Goal: Task Accomplishment & Management: Manage account settings

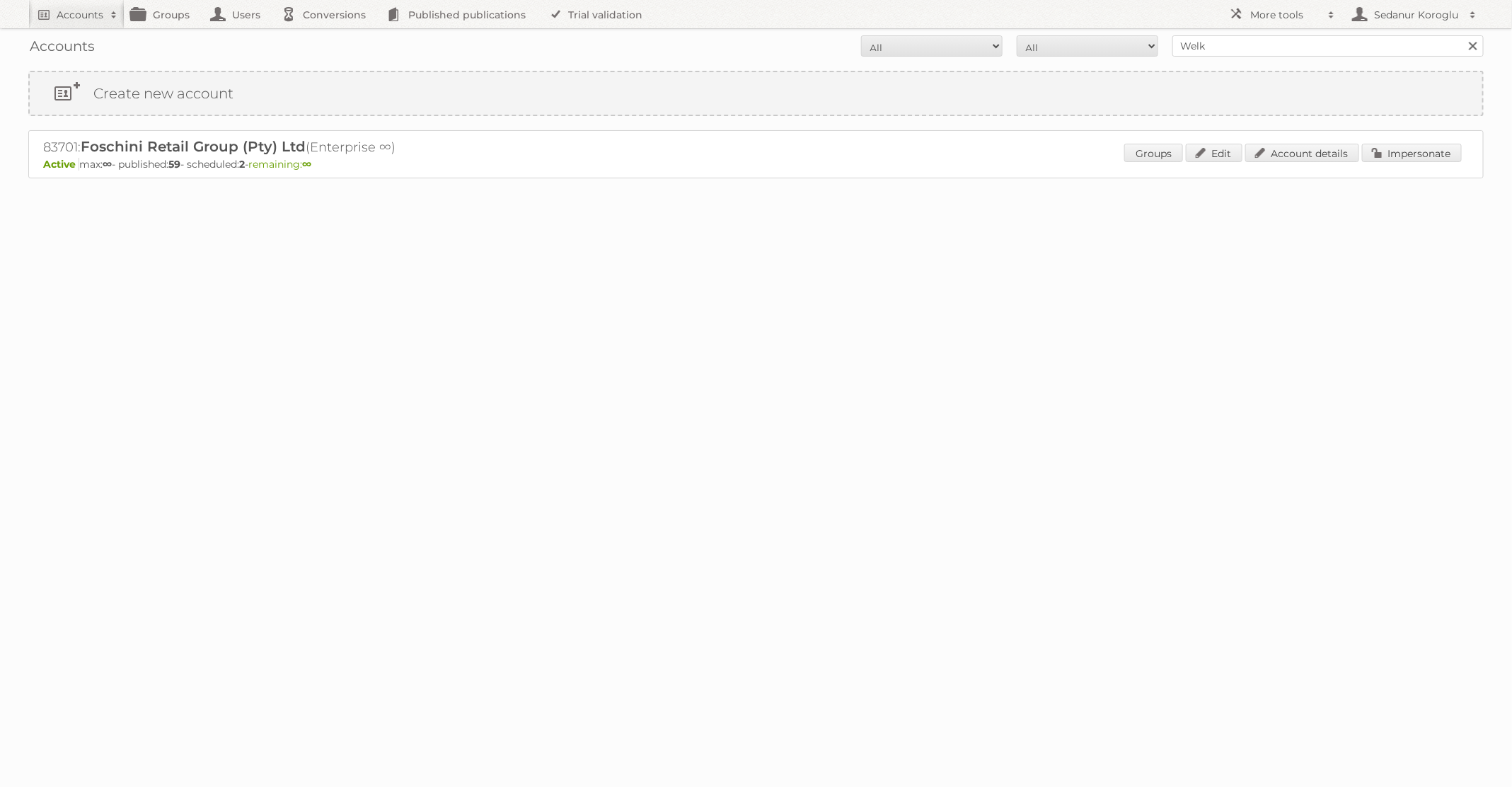
type input "Welkoop"
click at [1462, 36] on input "Search" at bounding box center [1472, 46] width 21 height 21
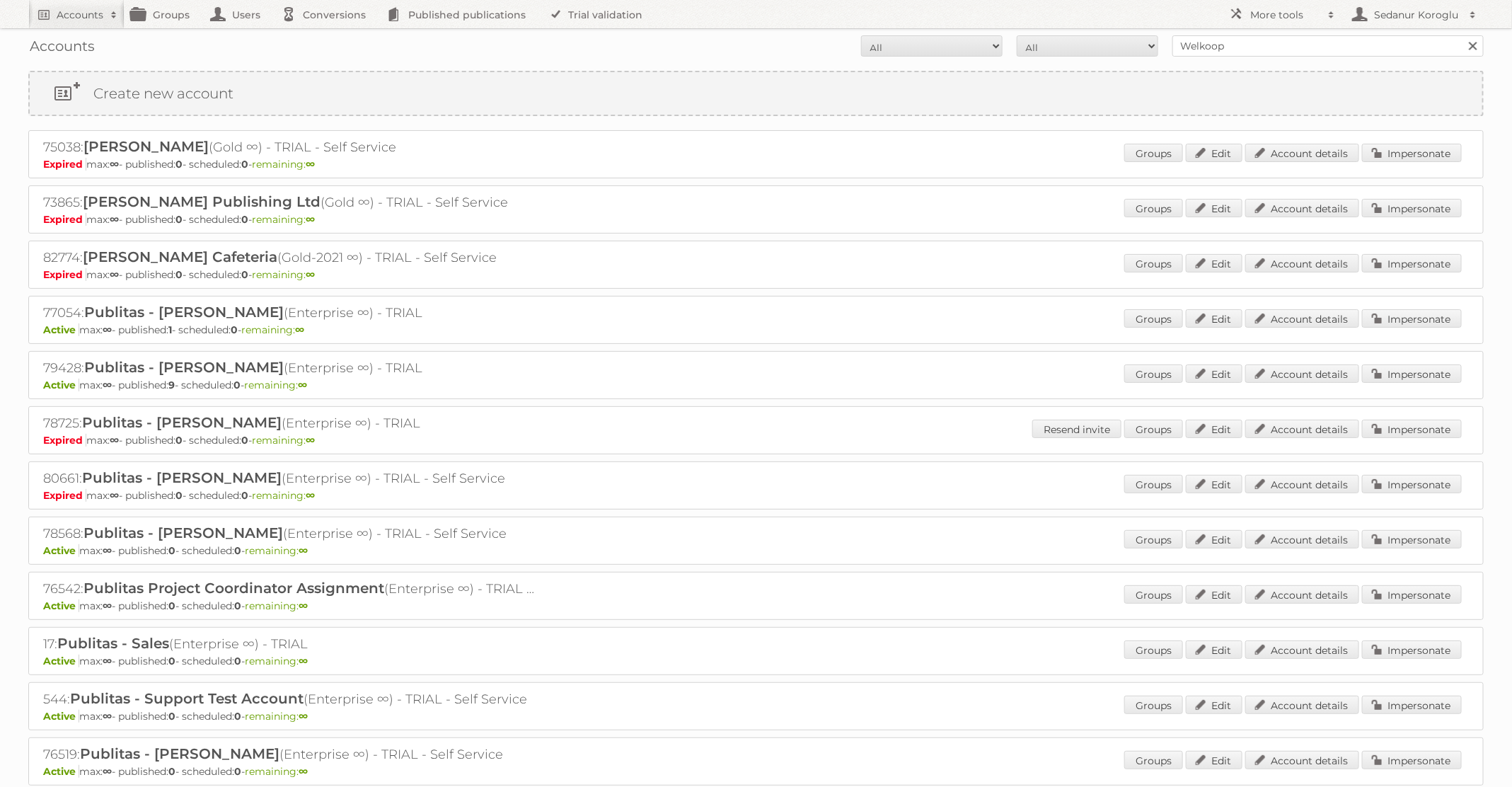
scroll to position [198, 0]
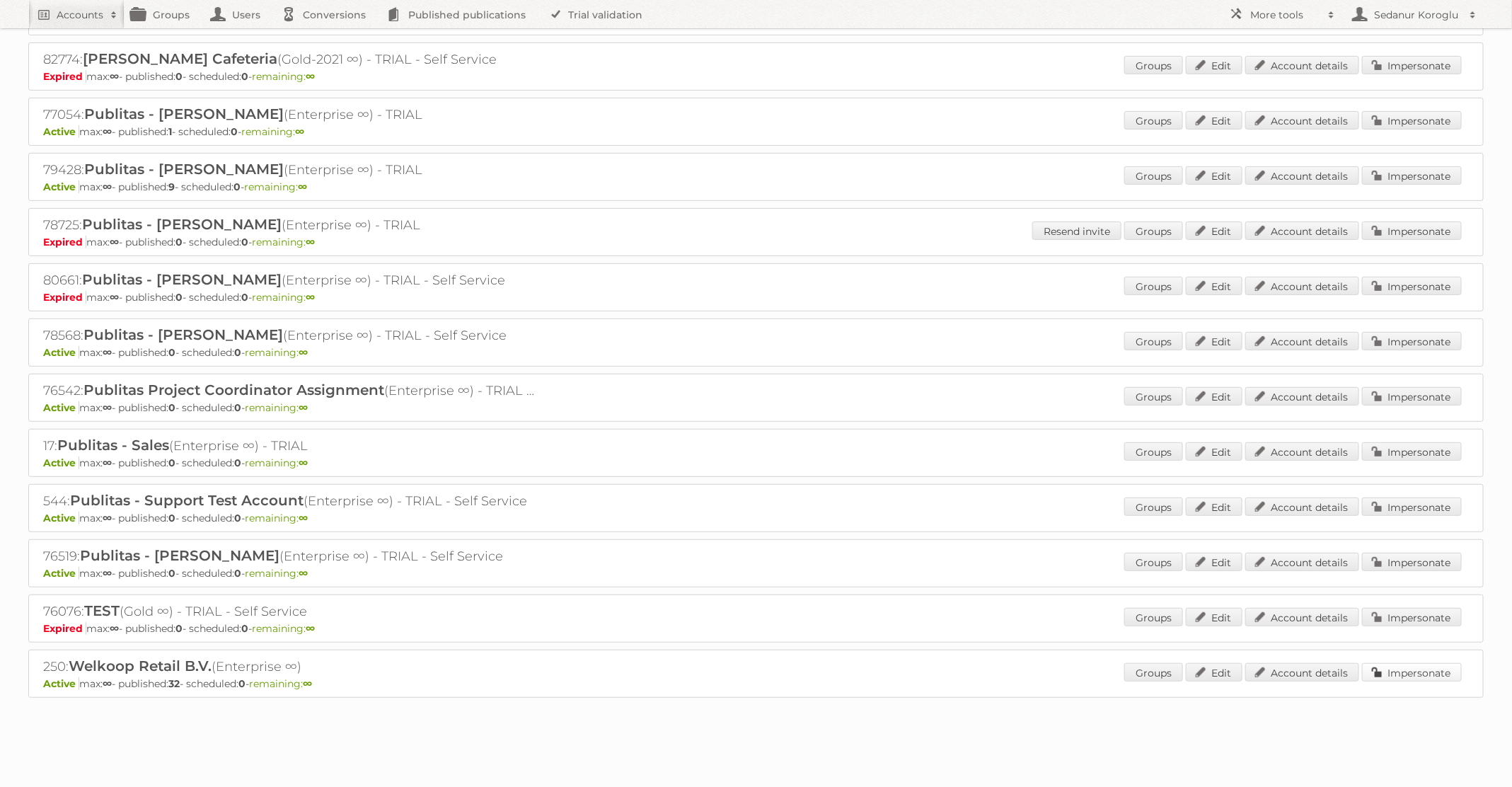
click at [1389, 670] on link "Impersonate" at bounding box center [1412, 672] width 100 height 18
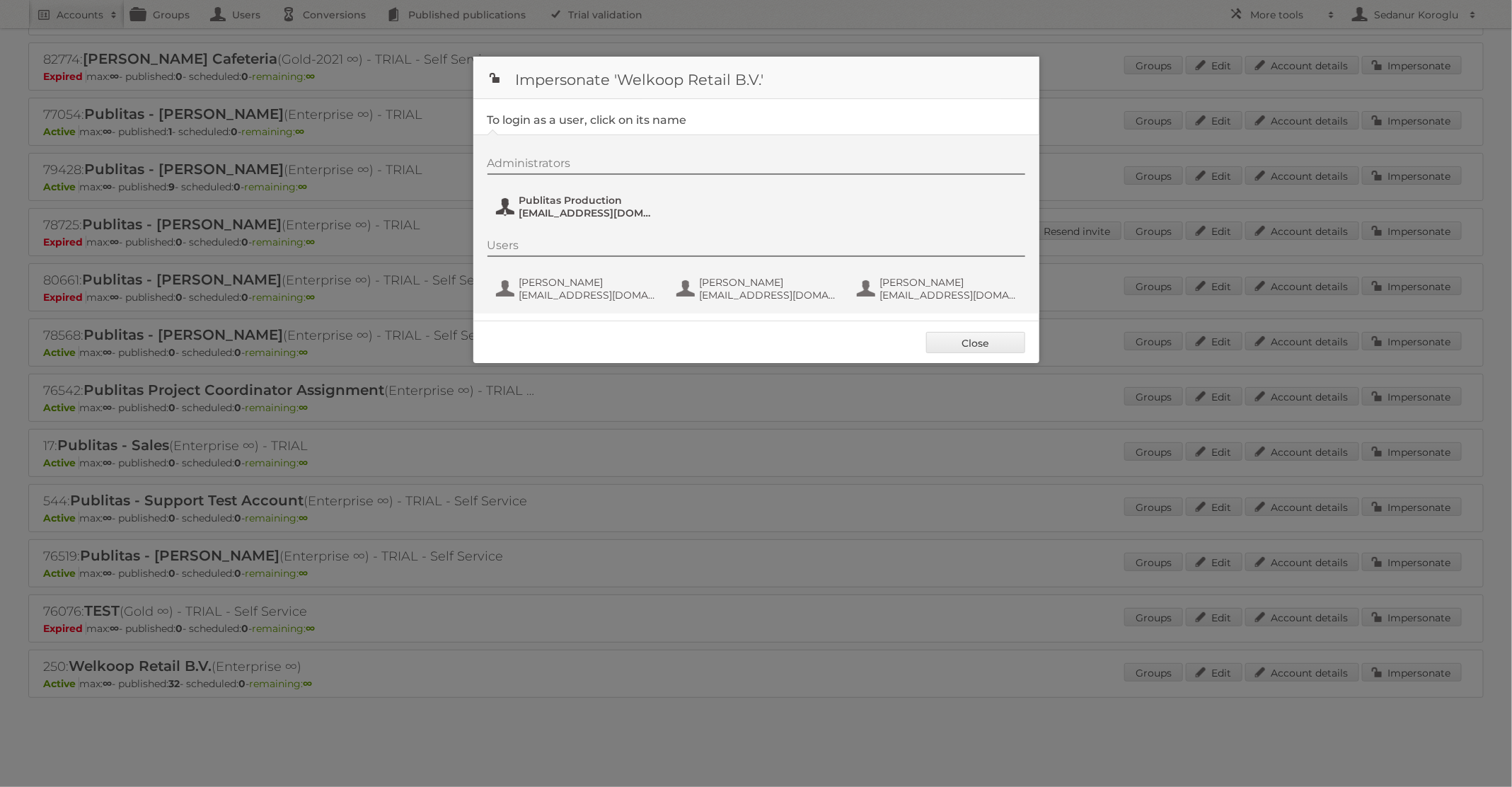
click at [630, 202] on span "Publitas Production" at bounding box center [587, 200] width 137 height 13
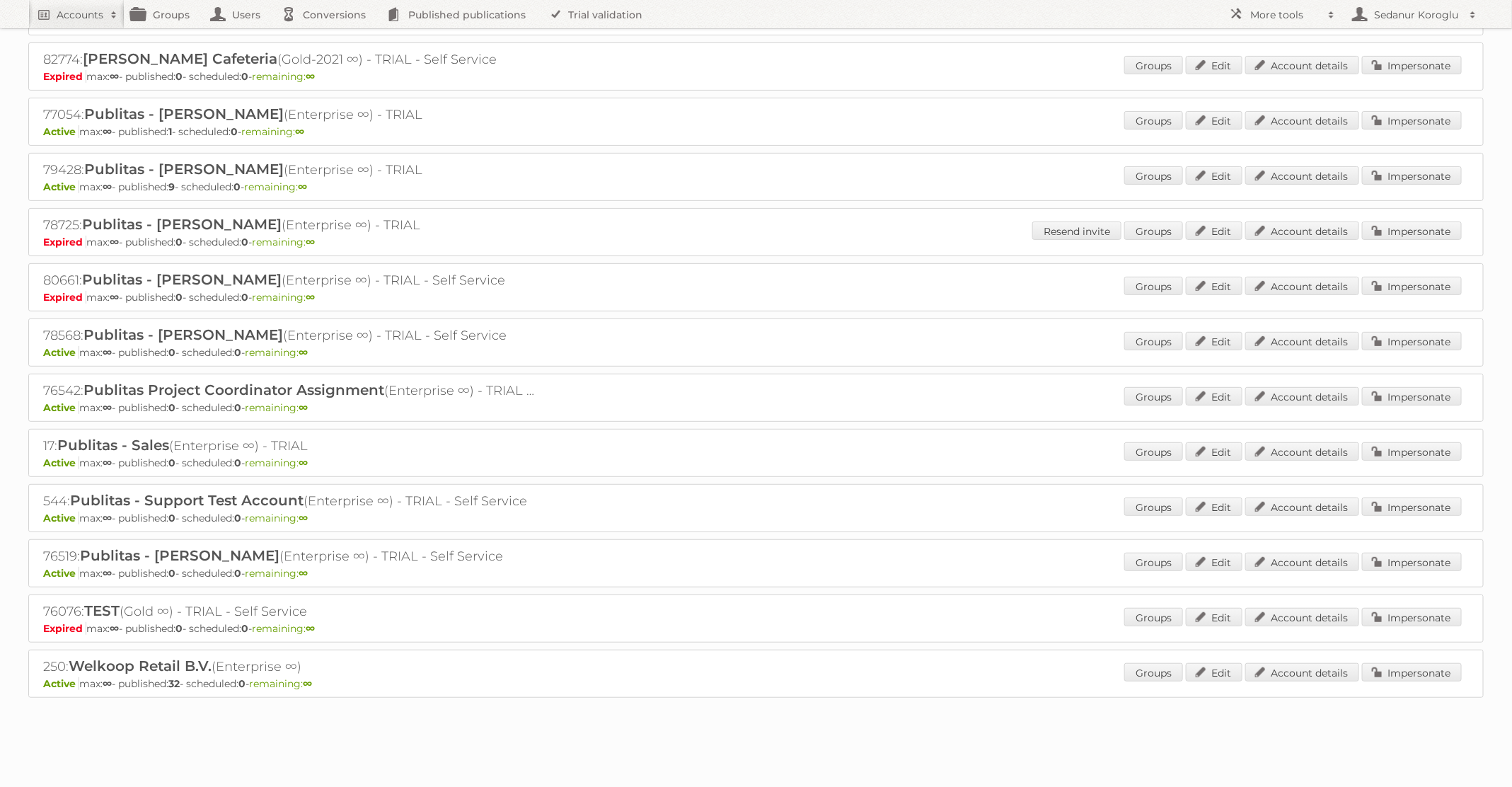
scroll to position [0, 0]
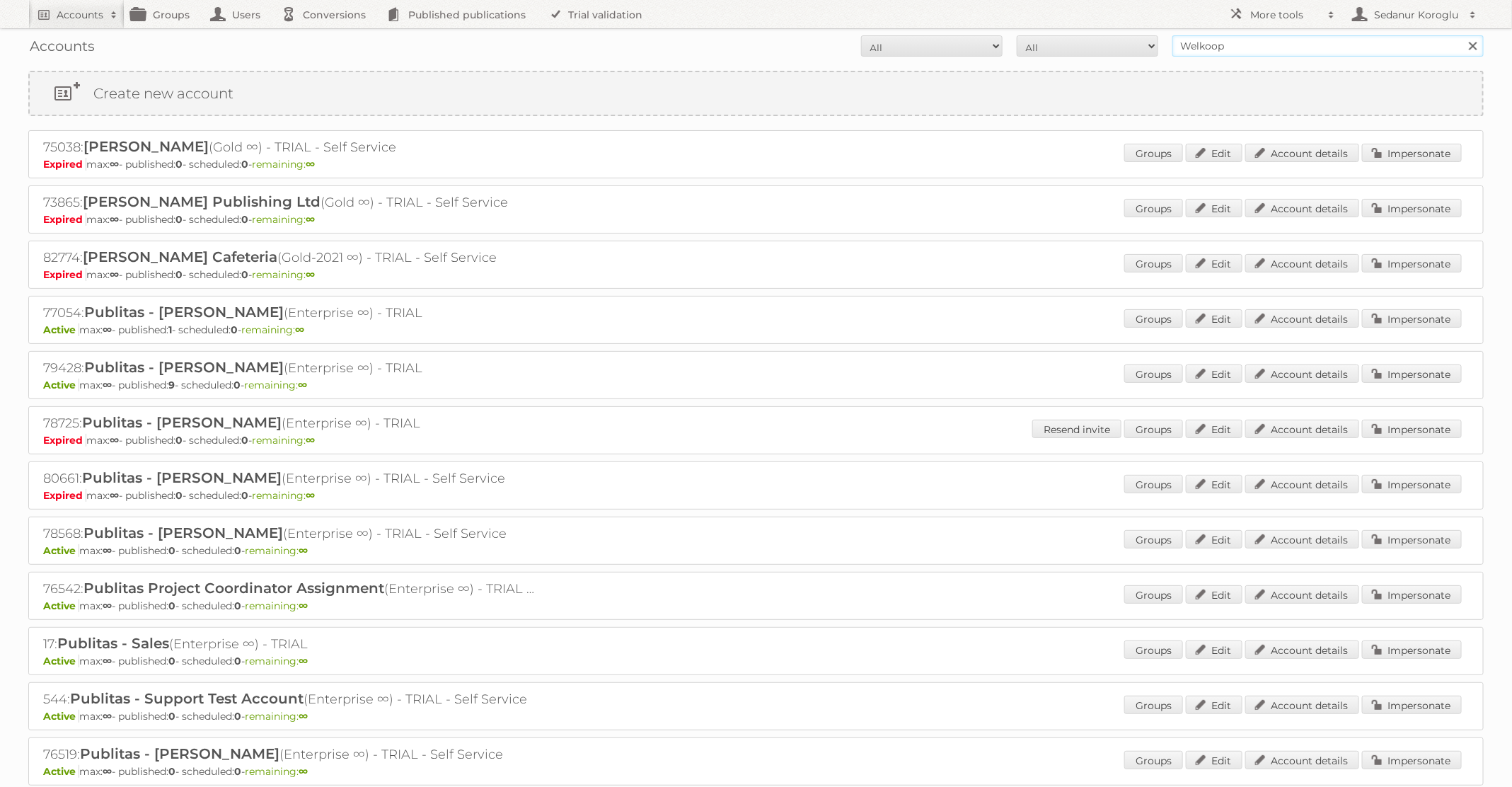
drag, startPoint x: 1228, startPoint y: 45, endPoint x: 852, endPoint y: 51, distance: 376.0
click at [852, 55] on form "All Active Expired Pending All Paid Trials Self service Welkoop Search" at bounding box center [756, 46] width 1456 height 21
type input "W"
type input "HEMA"
click at [1462, 36] on input "Search" at bounding box center [1472, 46] width 21 height 21
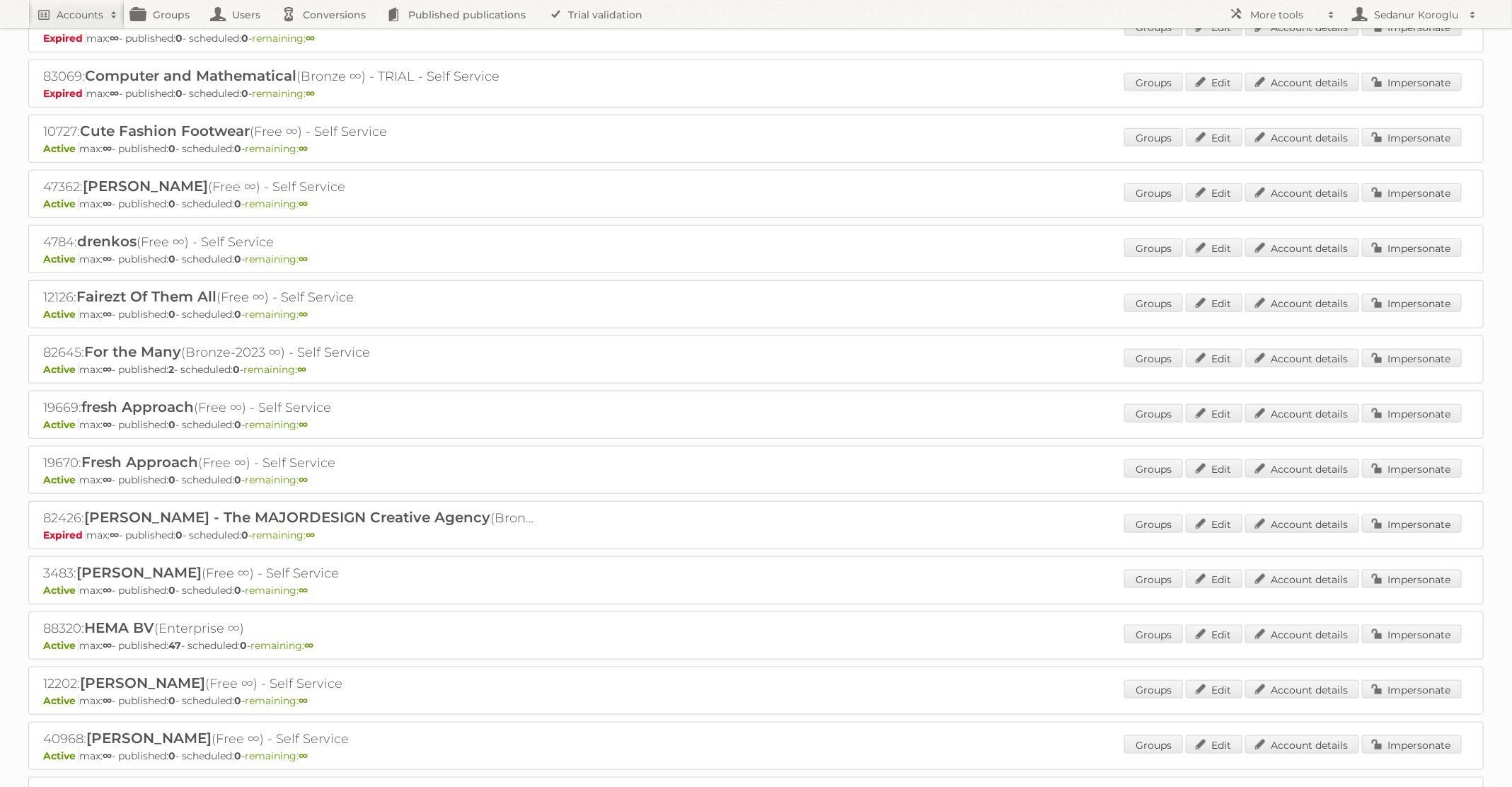
scroll to position [579, 0]
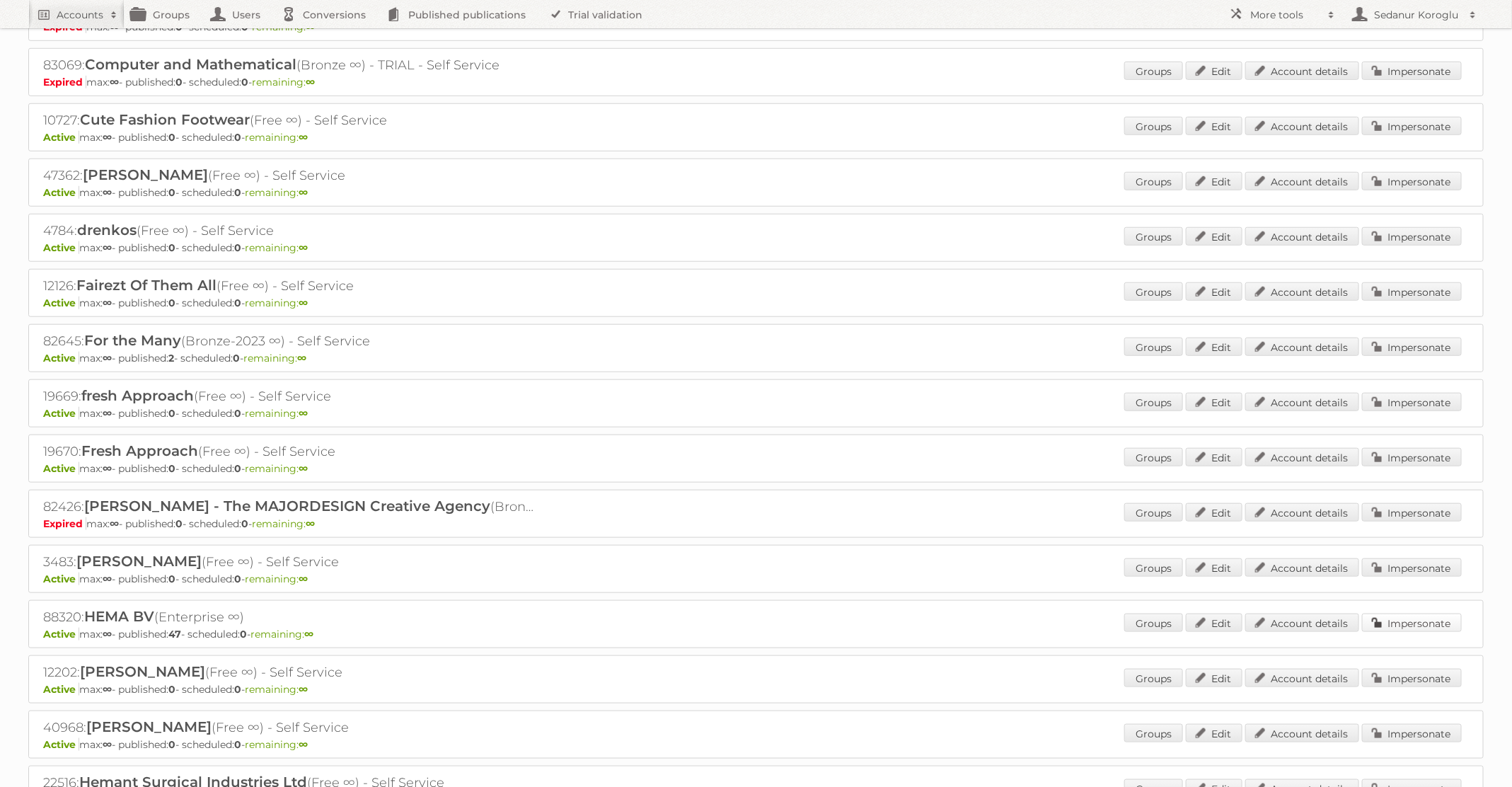
click at [1403, 614] on link "Impersonate" at bounding box center [1412, 622] width 100 height 18
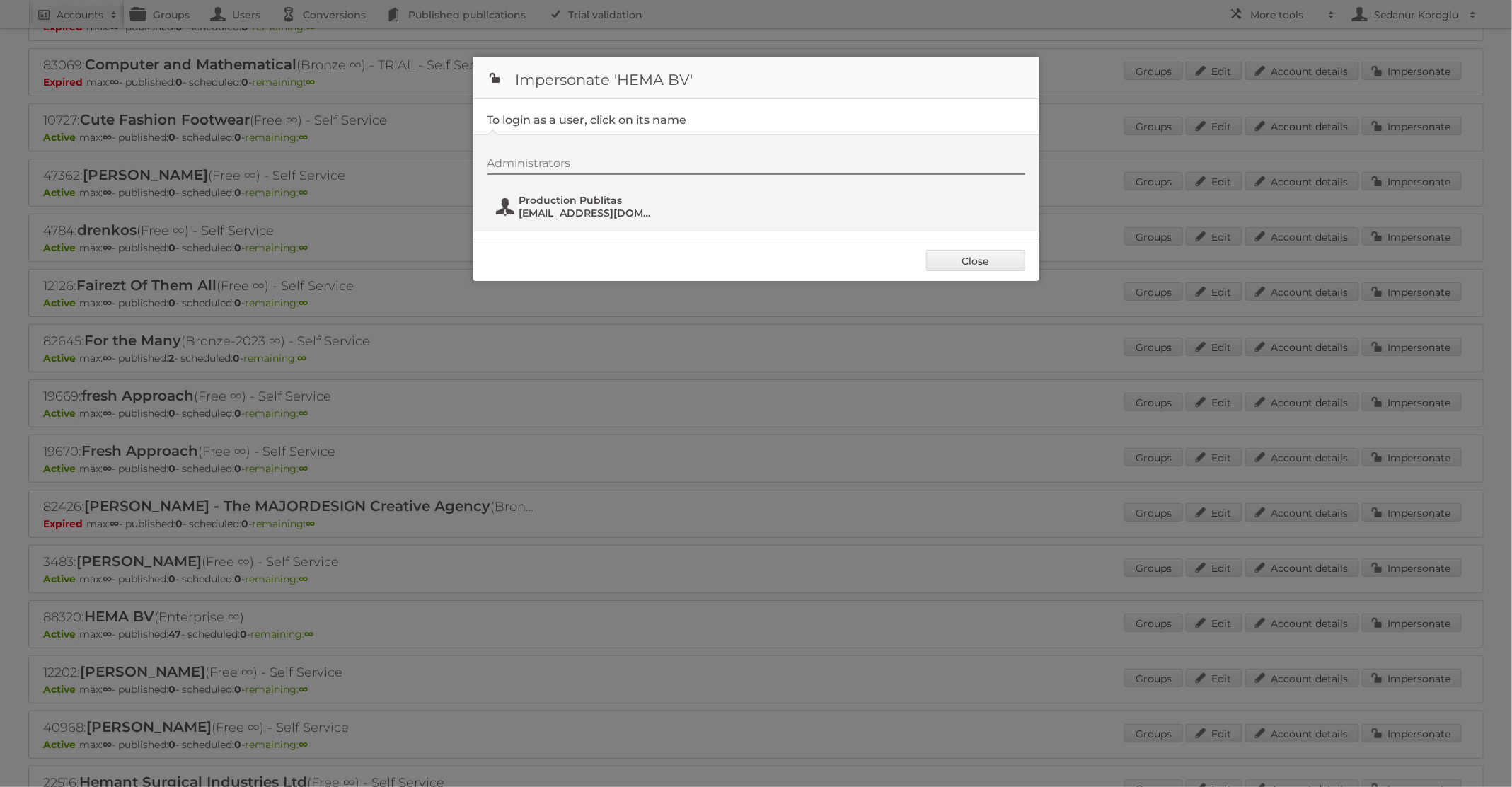
click at [555, 203] on span "Production Publitas" at bounding box center [587, 200] width 137 height 13
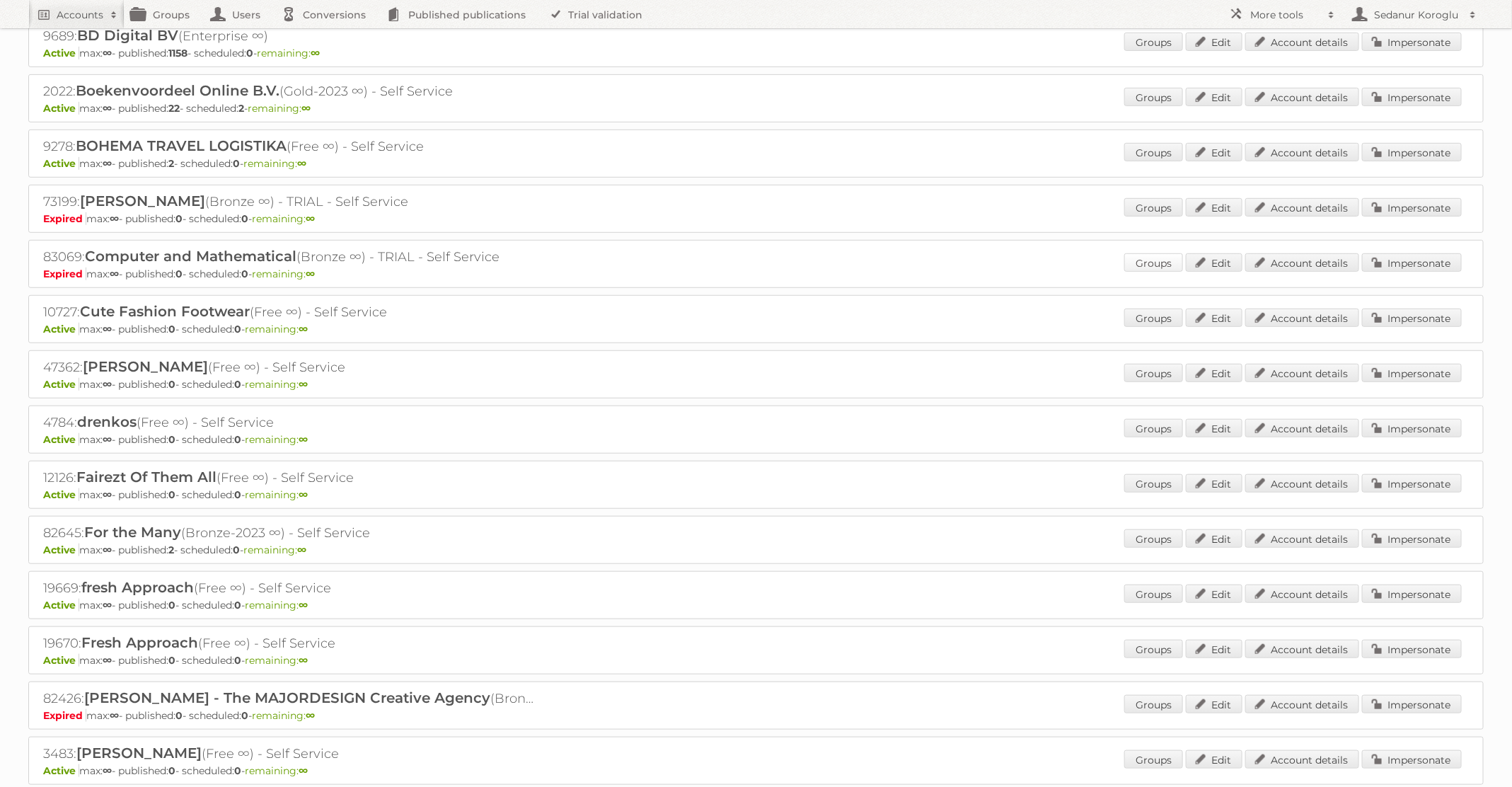
scroll to position [0, 0]
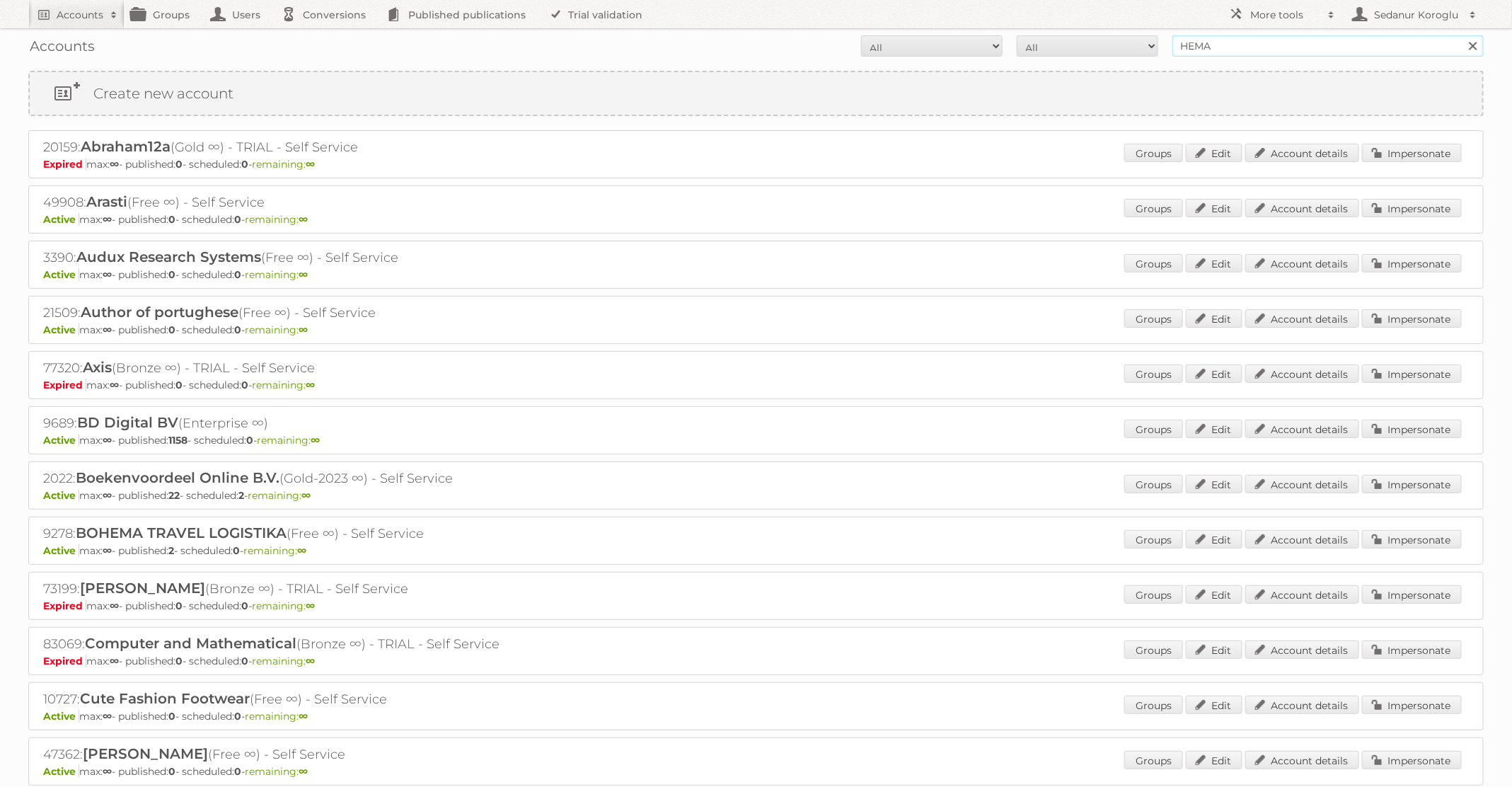
drag, startPoint x: 1248, startPoint y: 48, endPoint x: 1062, endPoint y: 47, distance: 186.0
click at [1063, 48] on form "All Active Expired Pending All Paid Trials Self service HEMA Search" at bounding box center [756, 46] width 1456 height 21
type input "Welkoop"
click at [1462, 36] on input "Search" at bounding box center [1472, 46] width 21 height 21
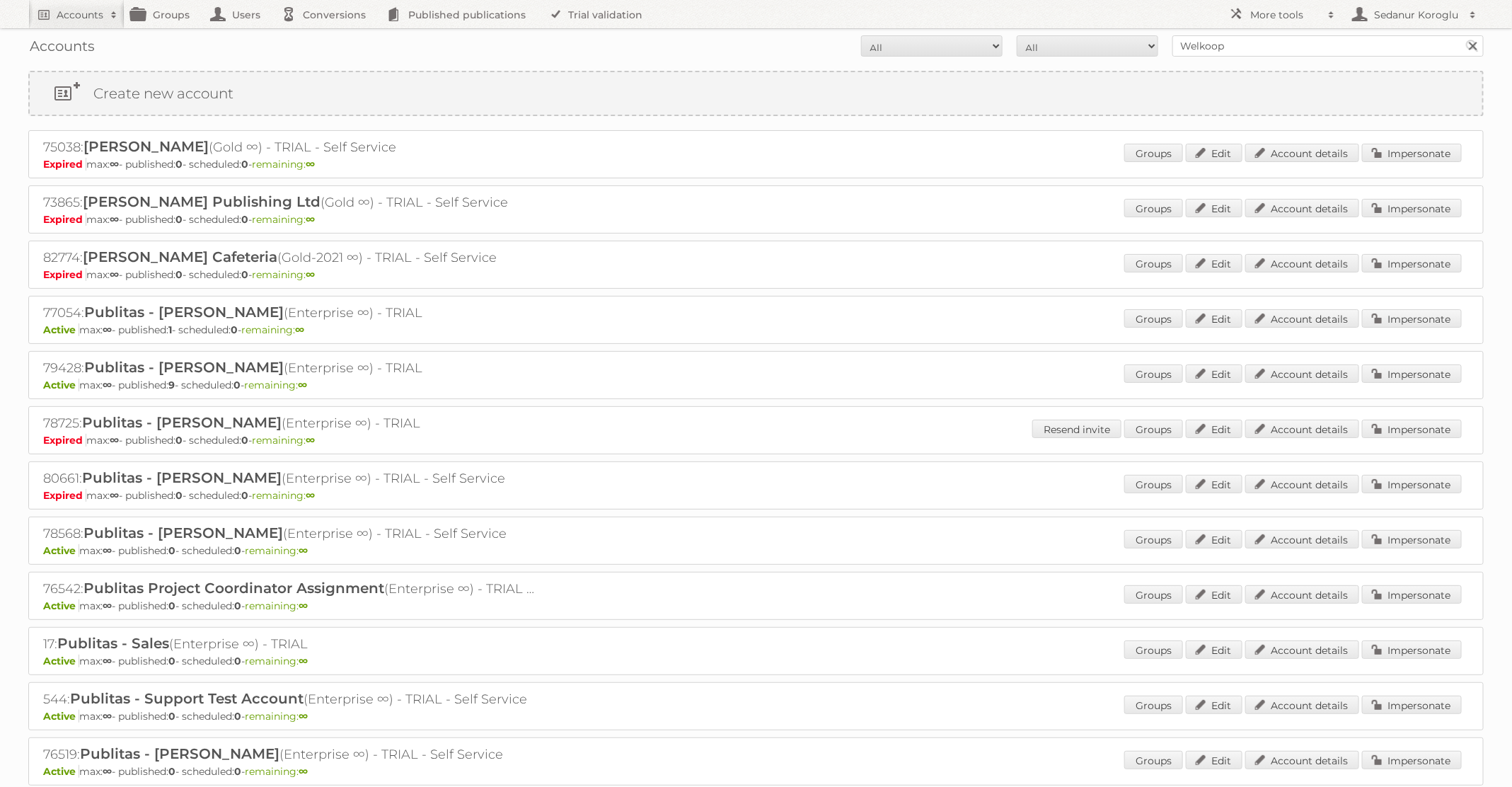
scroll to position [198, 0]
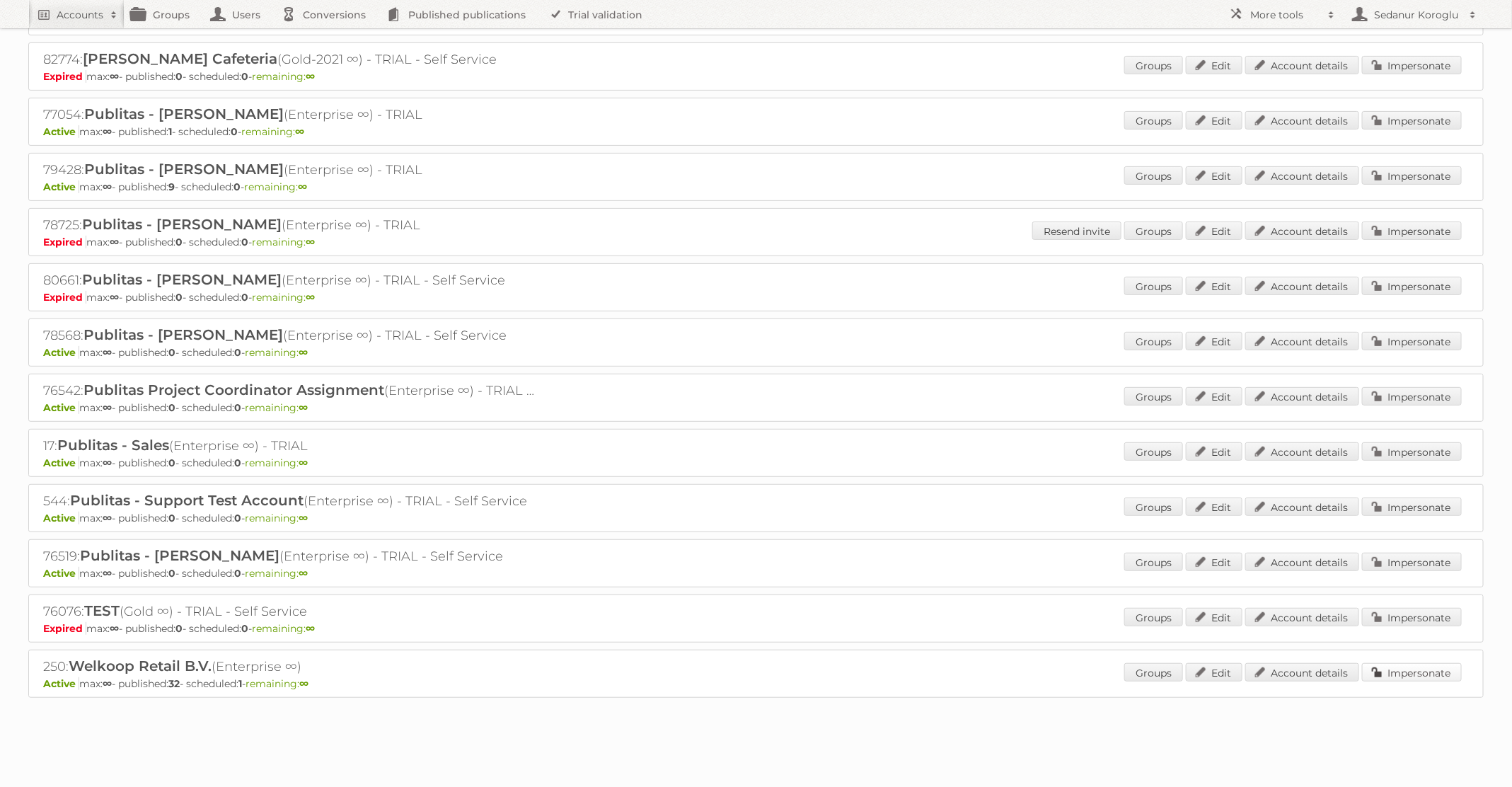
click at [1400, 663] on link "Impersonate" at bounding box center [1412, 672] width 100 height 18
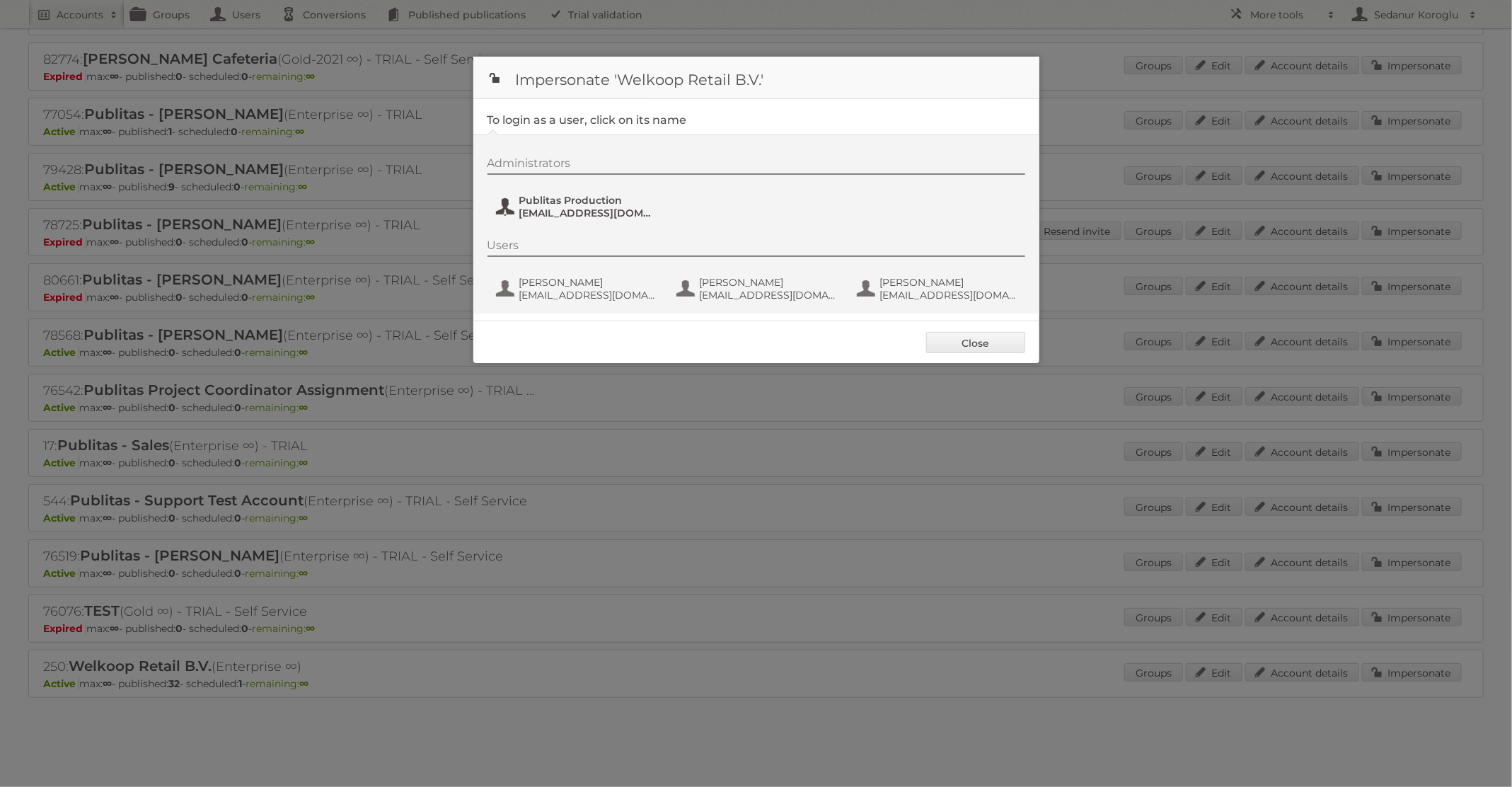
click at [594, 202] on span "Publitas Production" at bounding box center [587, 200] width 137 height 13
